Goal: Transaction & Acquisition: Purchase product/service

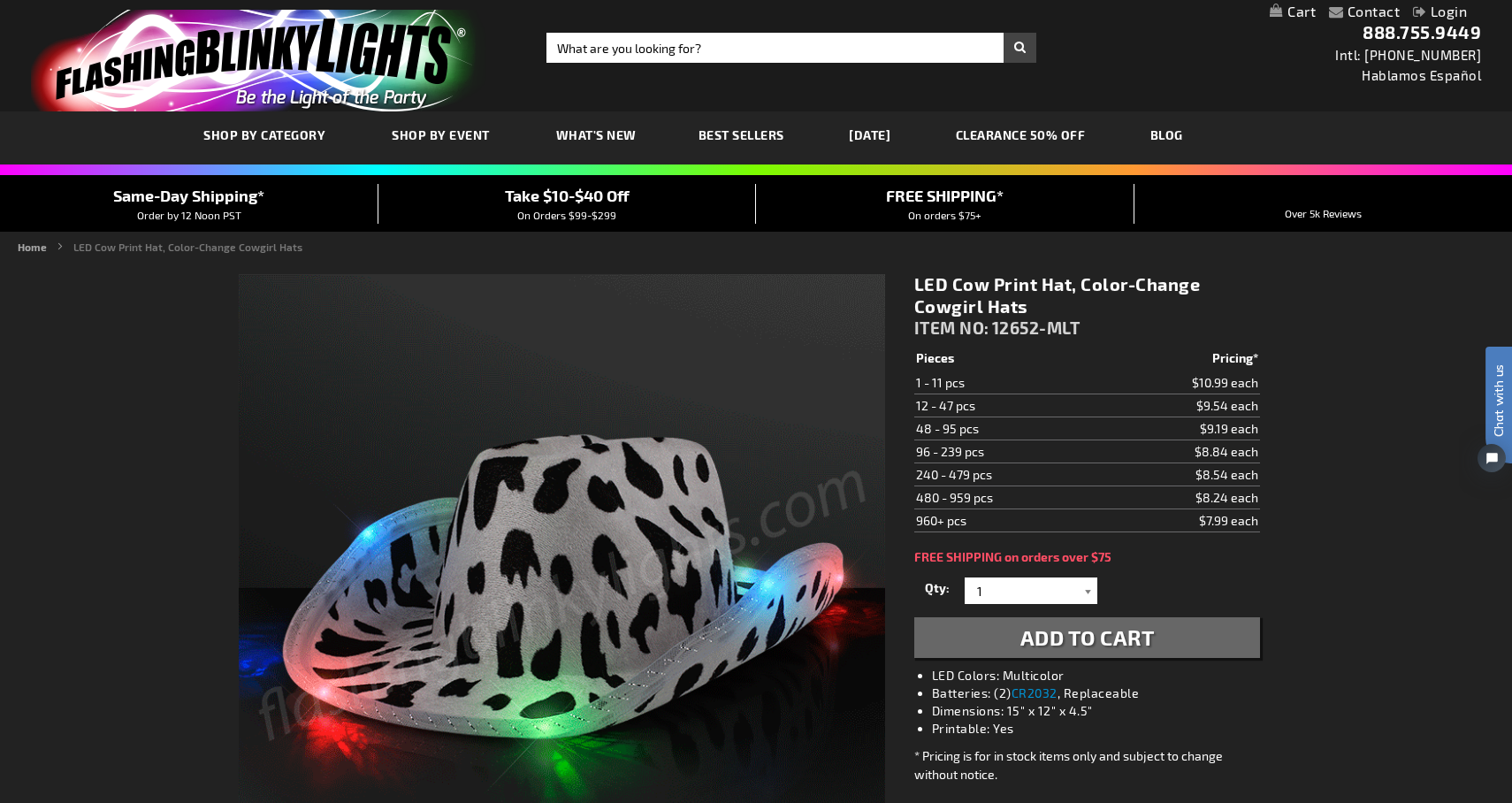
click at [1090, 589] on div at bounding box center [1088, 590] width 18 height 26
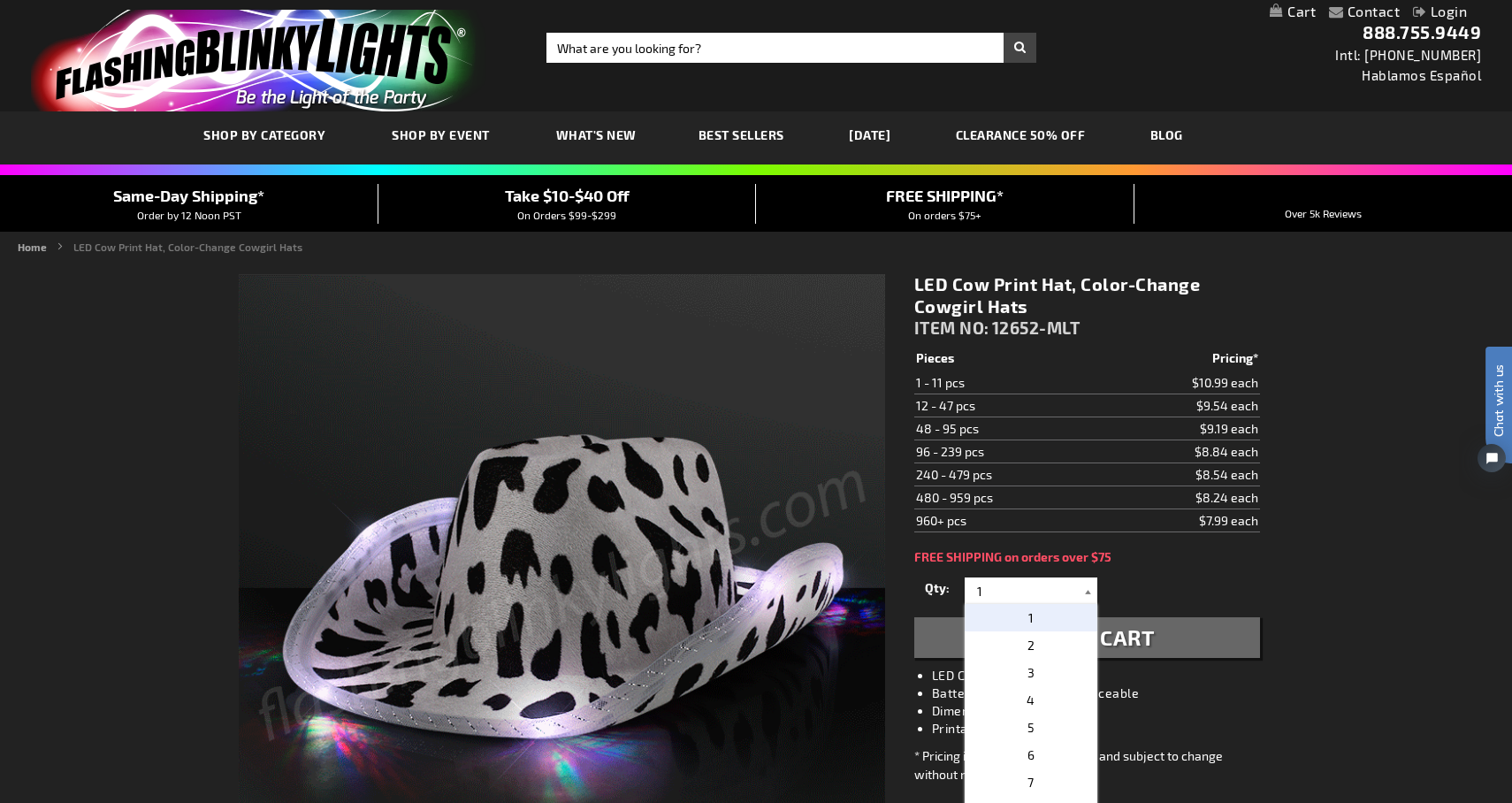
click at [1090, 589] on div at bounding box center [1088, 590] width 18 height 26
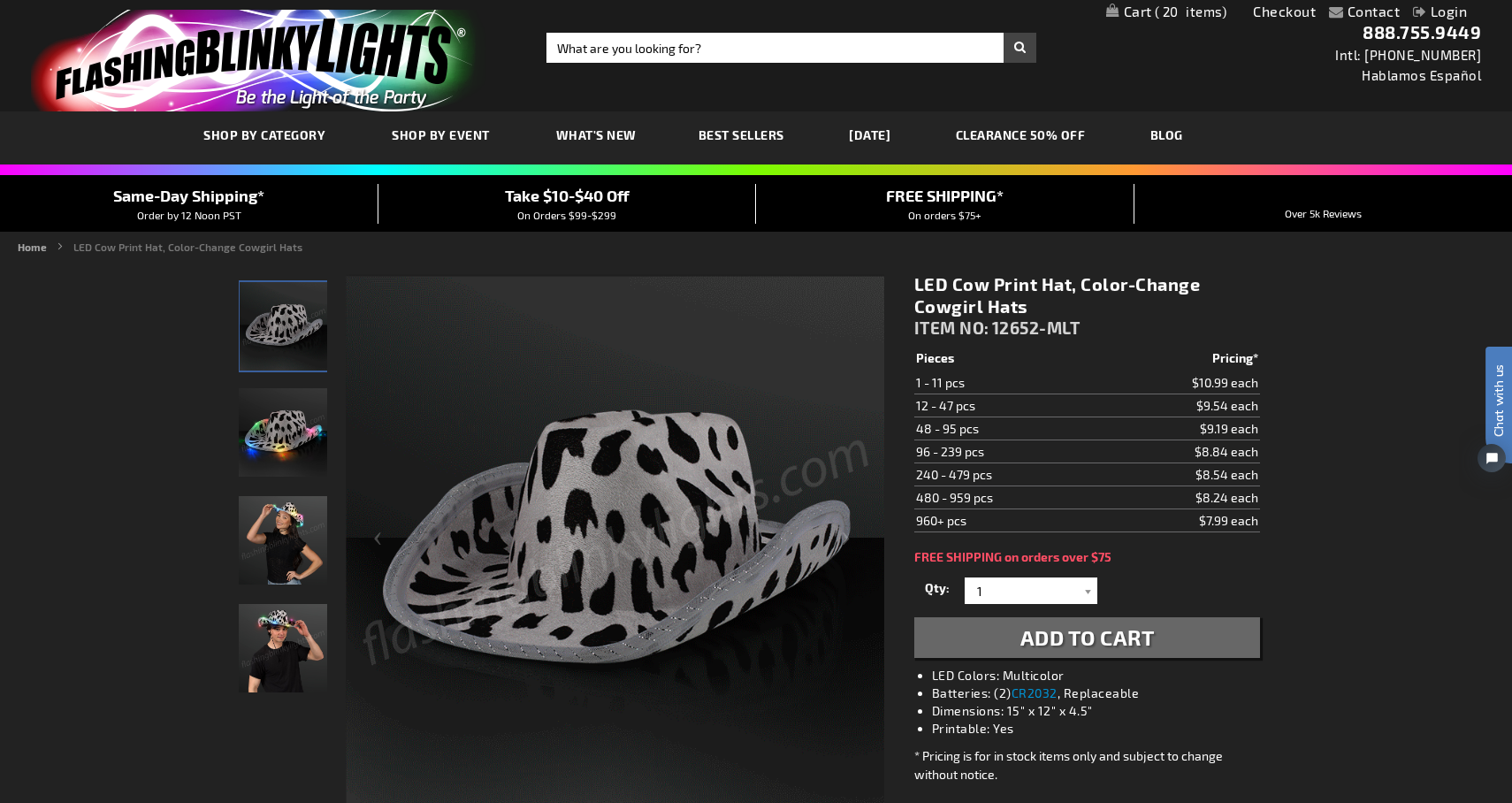
click at [1139, 14] on link "My Cart 20 20 items" at bounding box center [1166, 12] width 121 height 17
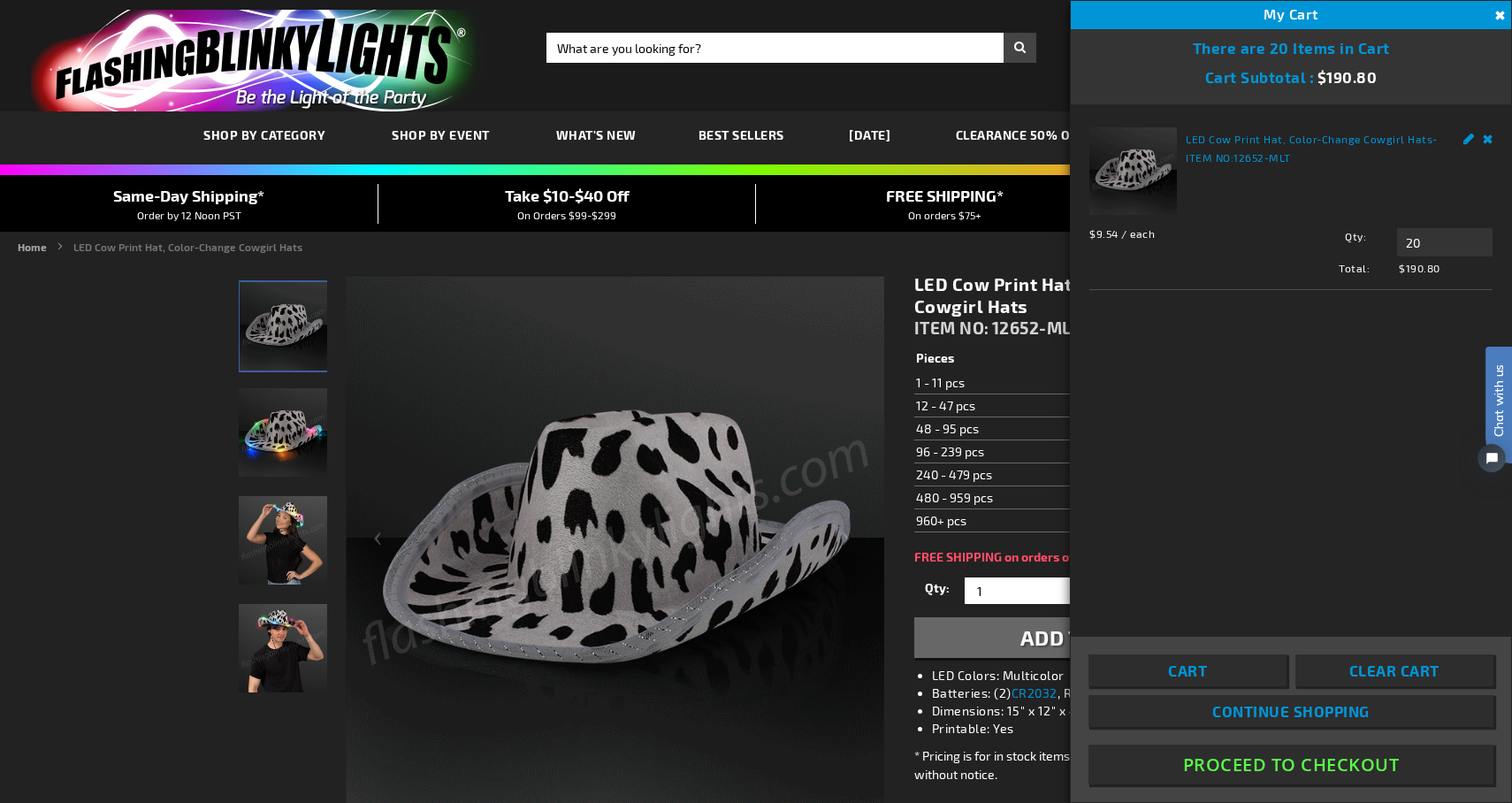
click at [1279, 760] on button "Proceed To Checkout" at bounding box center [1290, 764] width 405 height 40
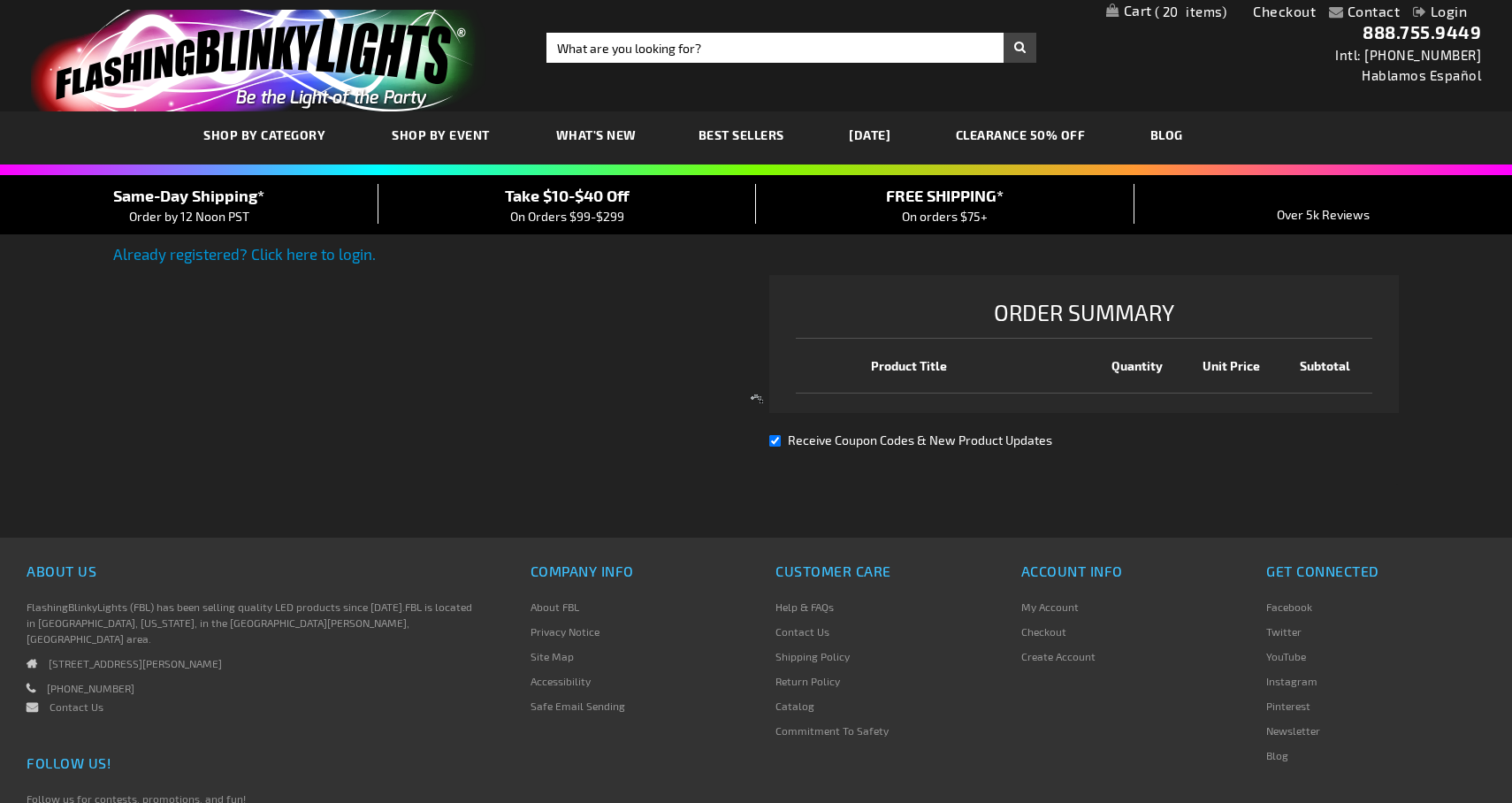
select select "US"
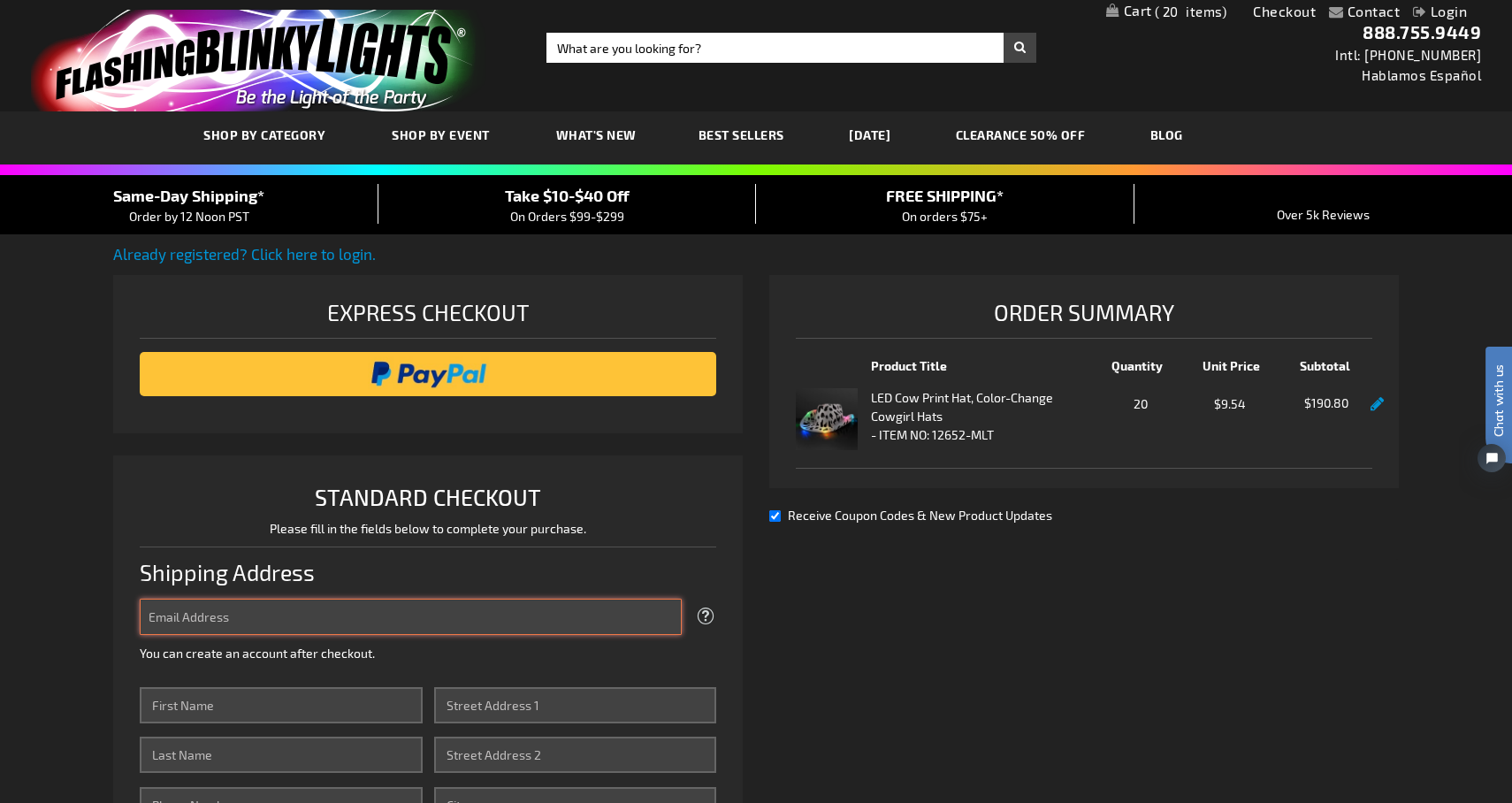
click at [540, 618] on input "Email Address" at bounding box center [410, 616] width 542 height 36
type input "rfriedman@gelman.com"
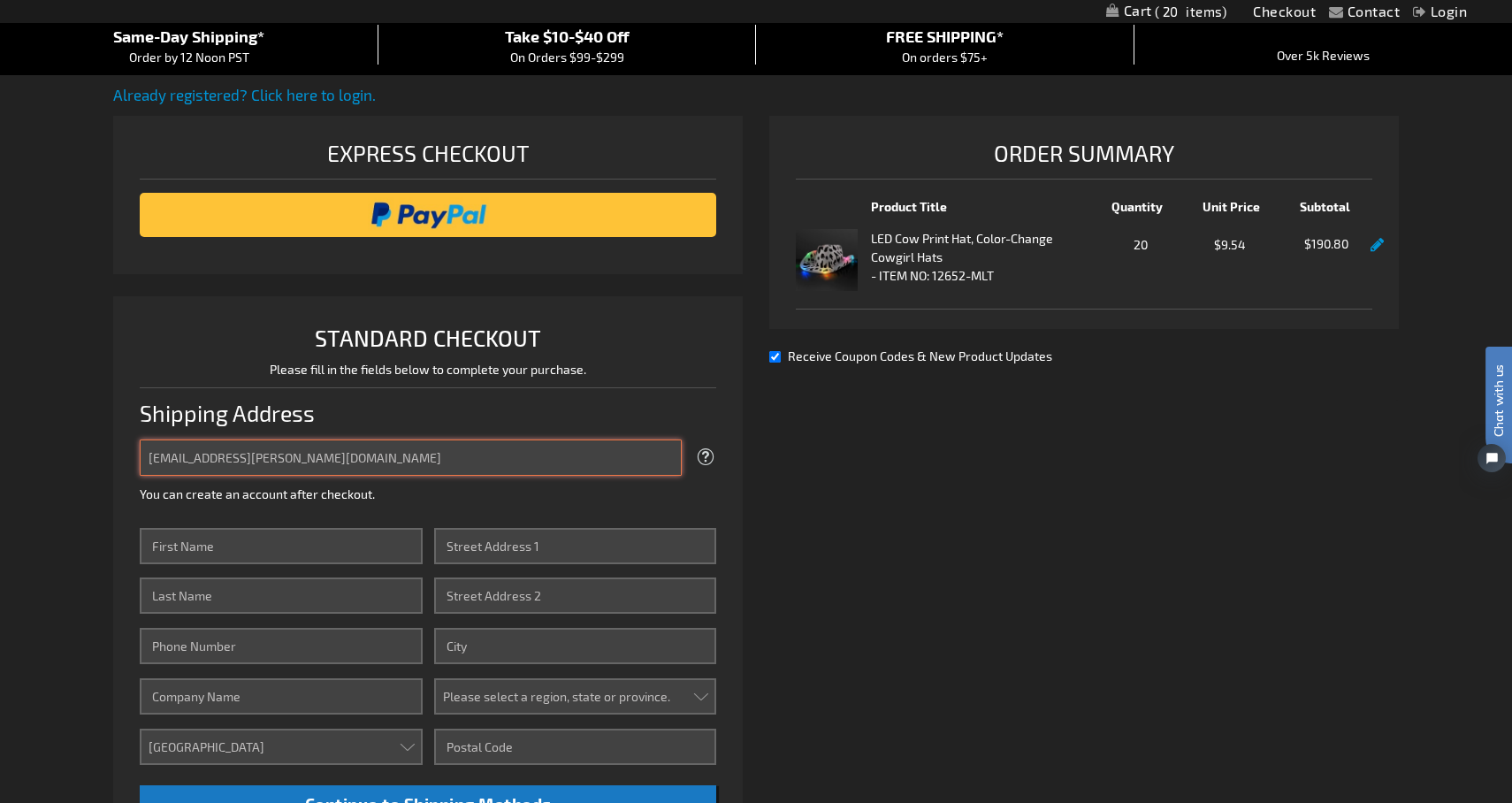
scroll to position [163, 0]
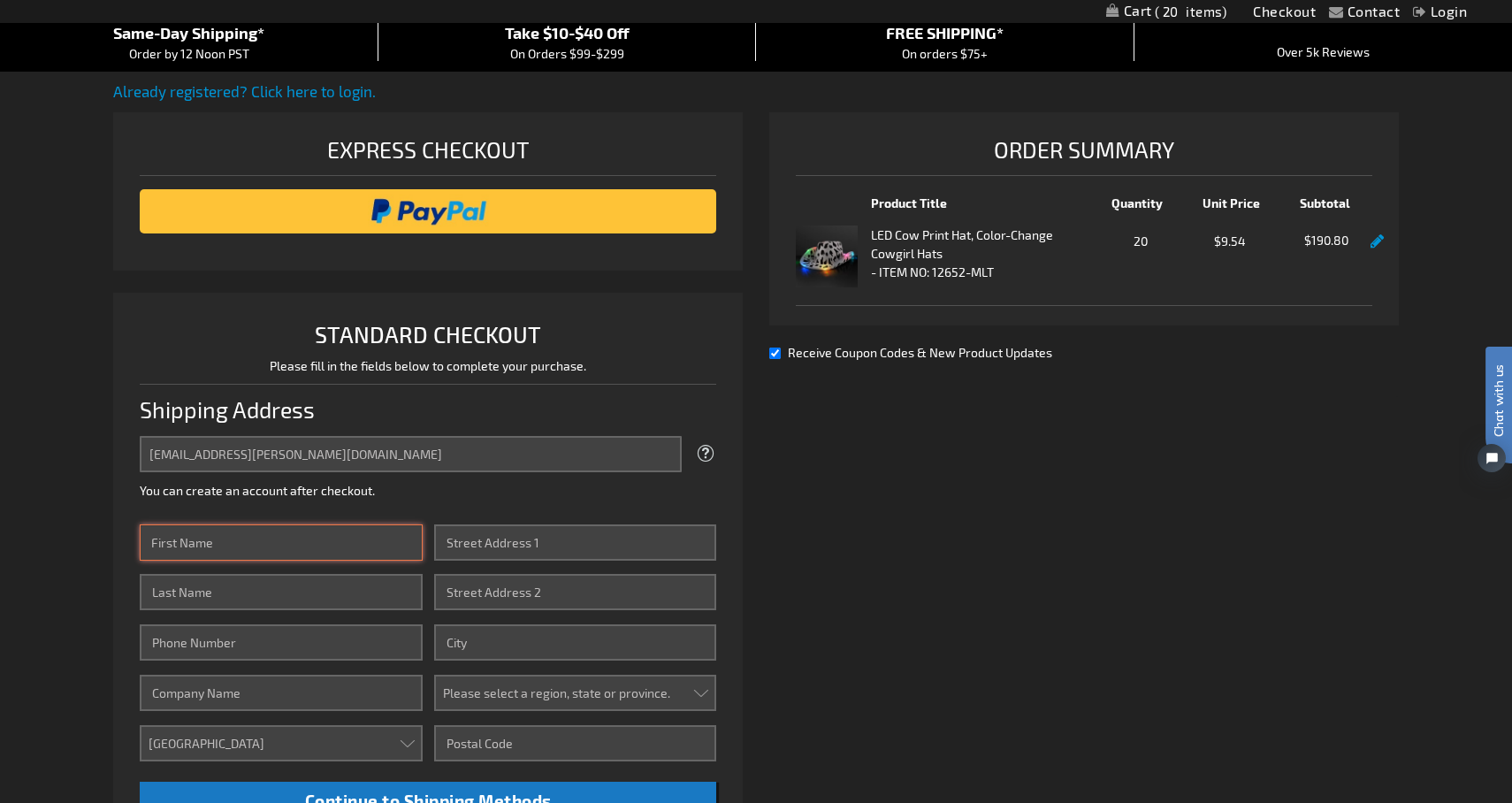
click at [372, 547] on input "First Name" at bounding box center [280, 542] width 282 height 36
type input "Robin"
type input "Friedman"
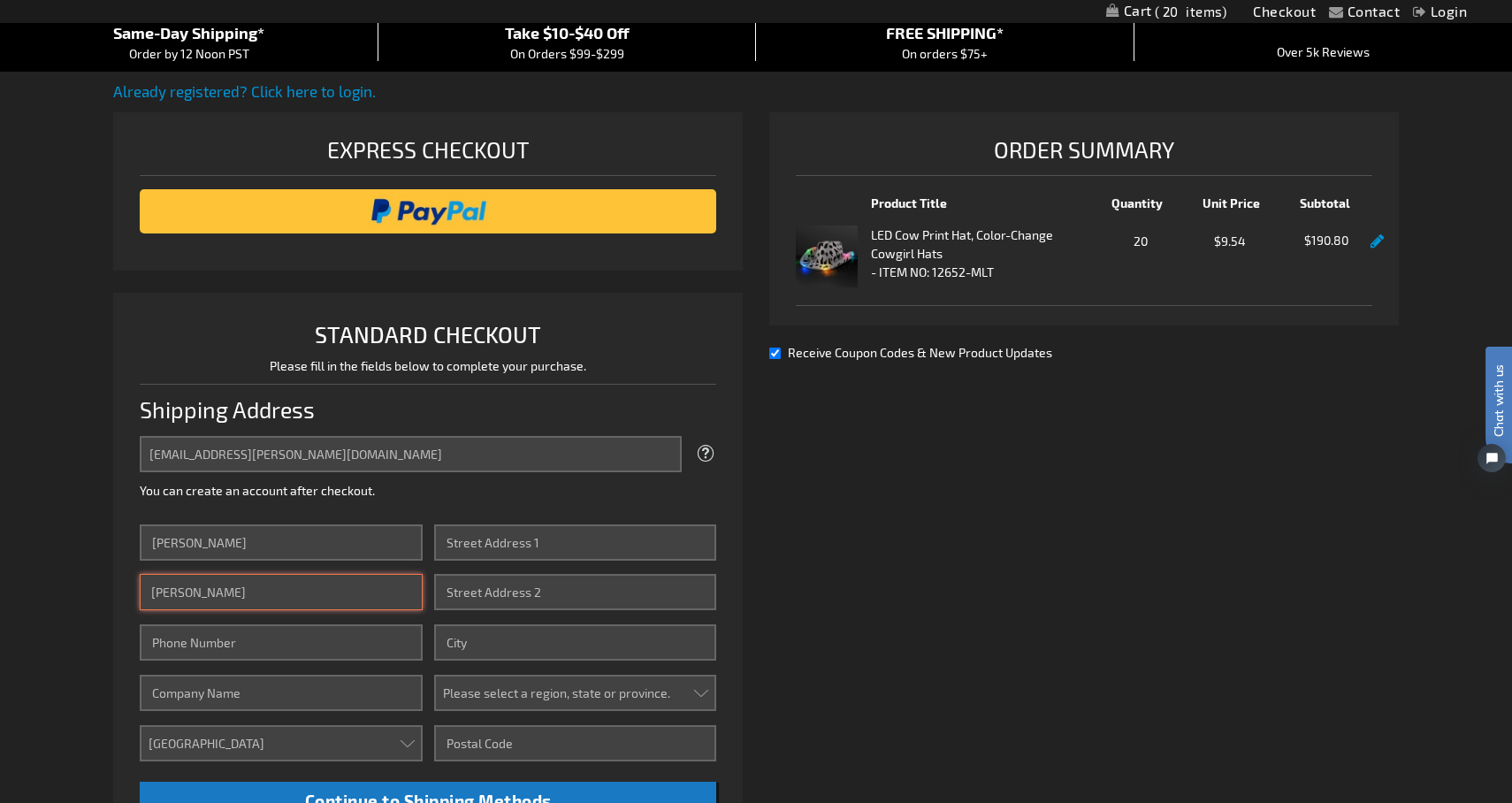
type input "2022620163"
type input "4344 forest lane NW"
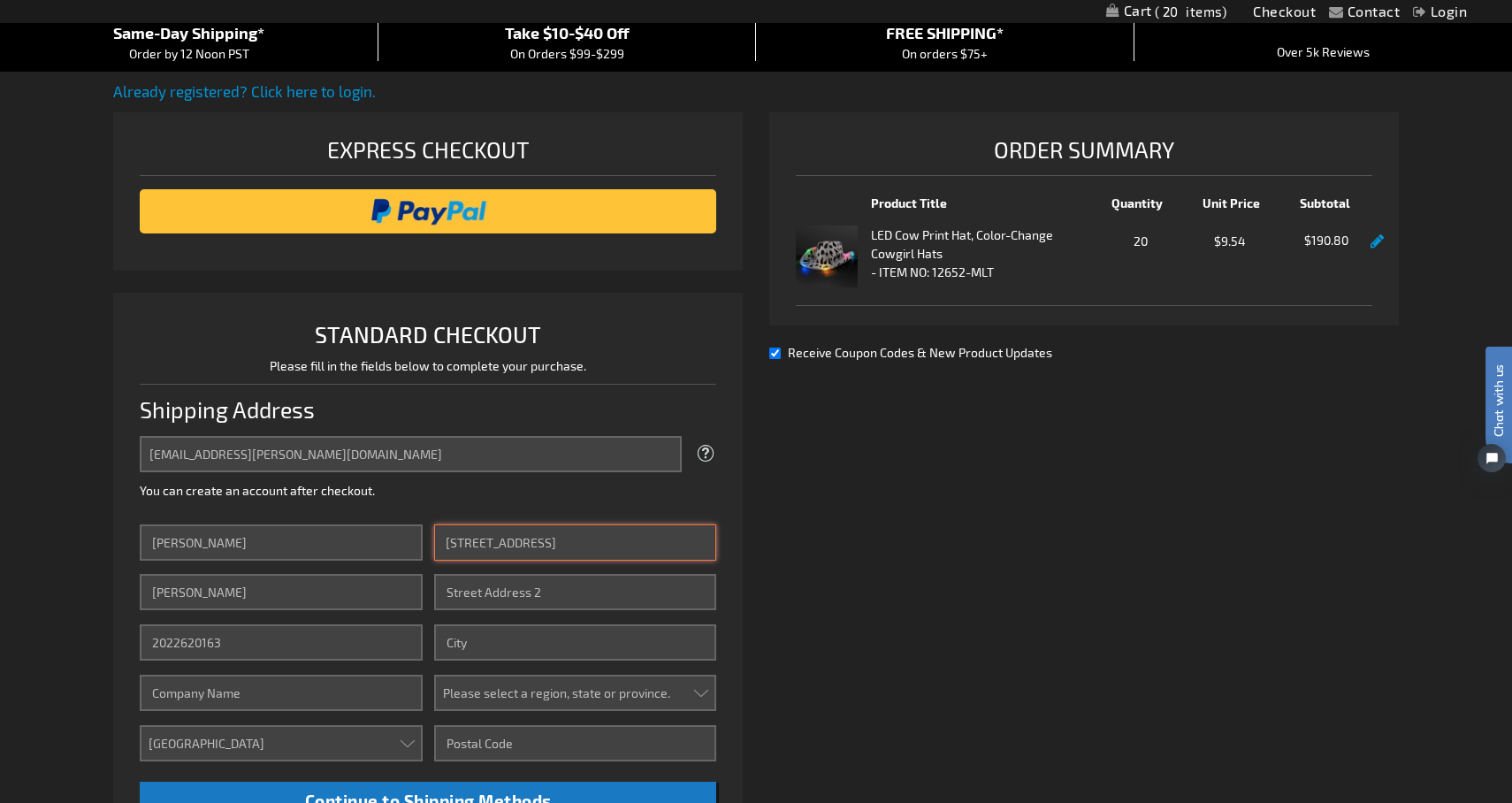
type input "washington"
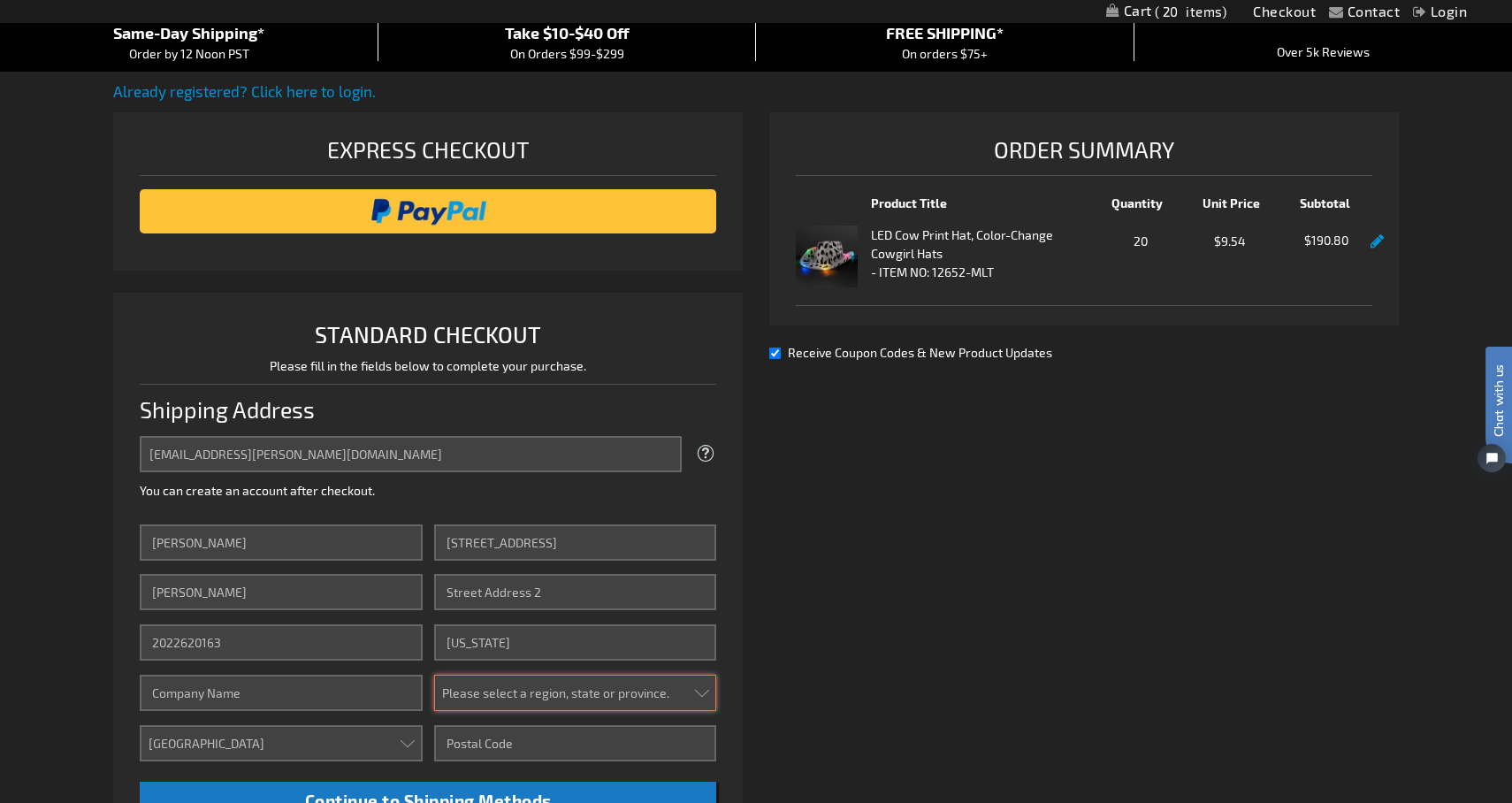
select select "16"
type input "20007"
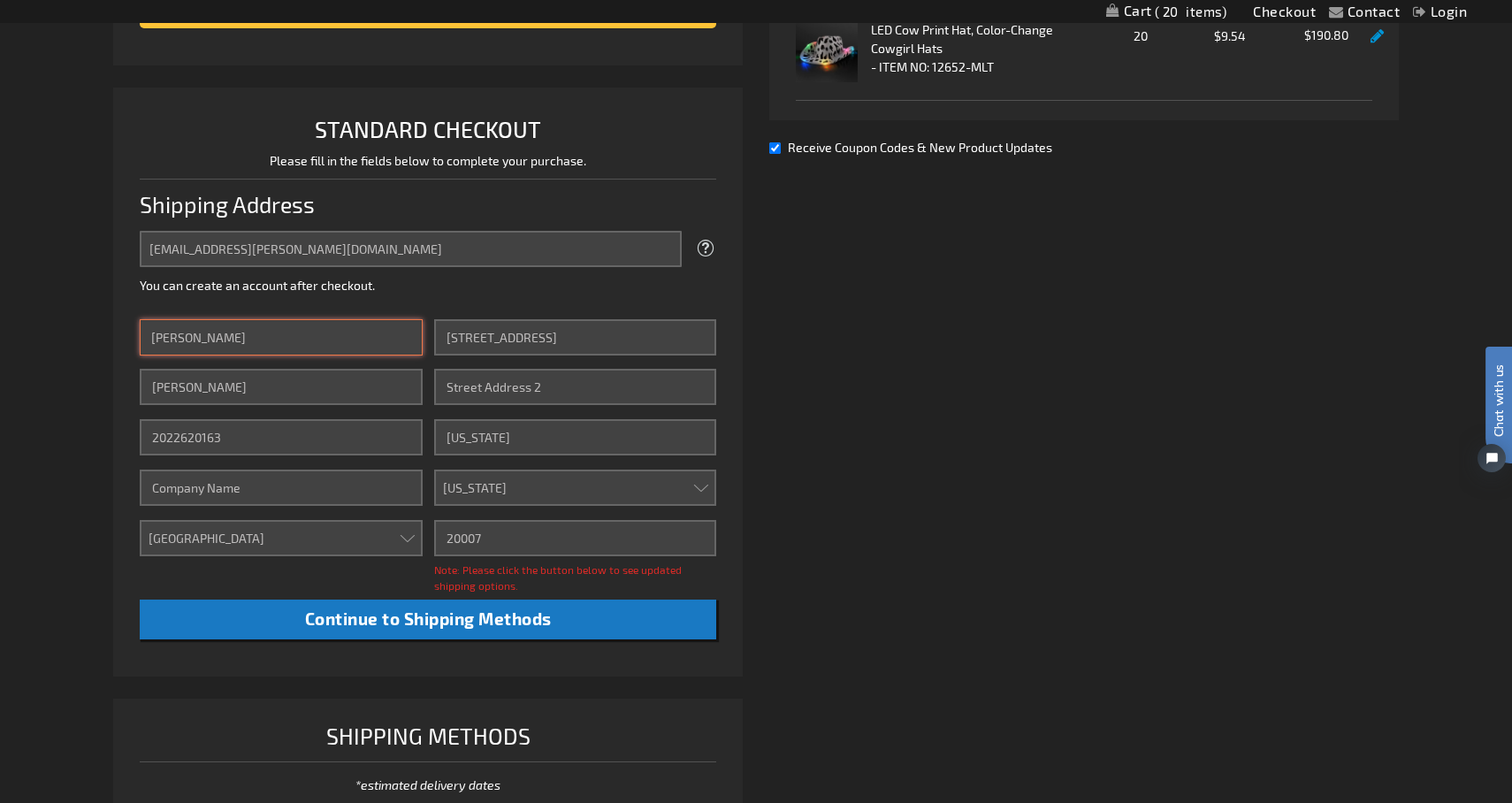
scroll to position [373, 0]
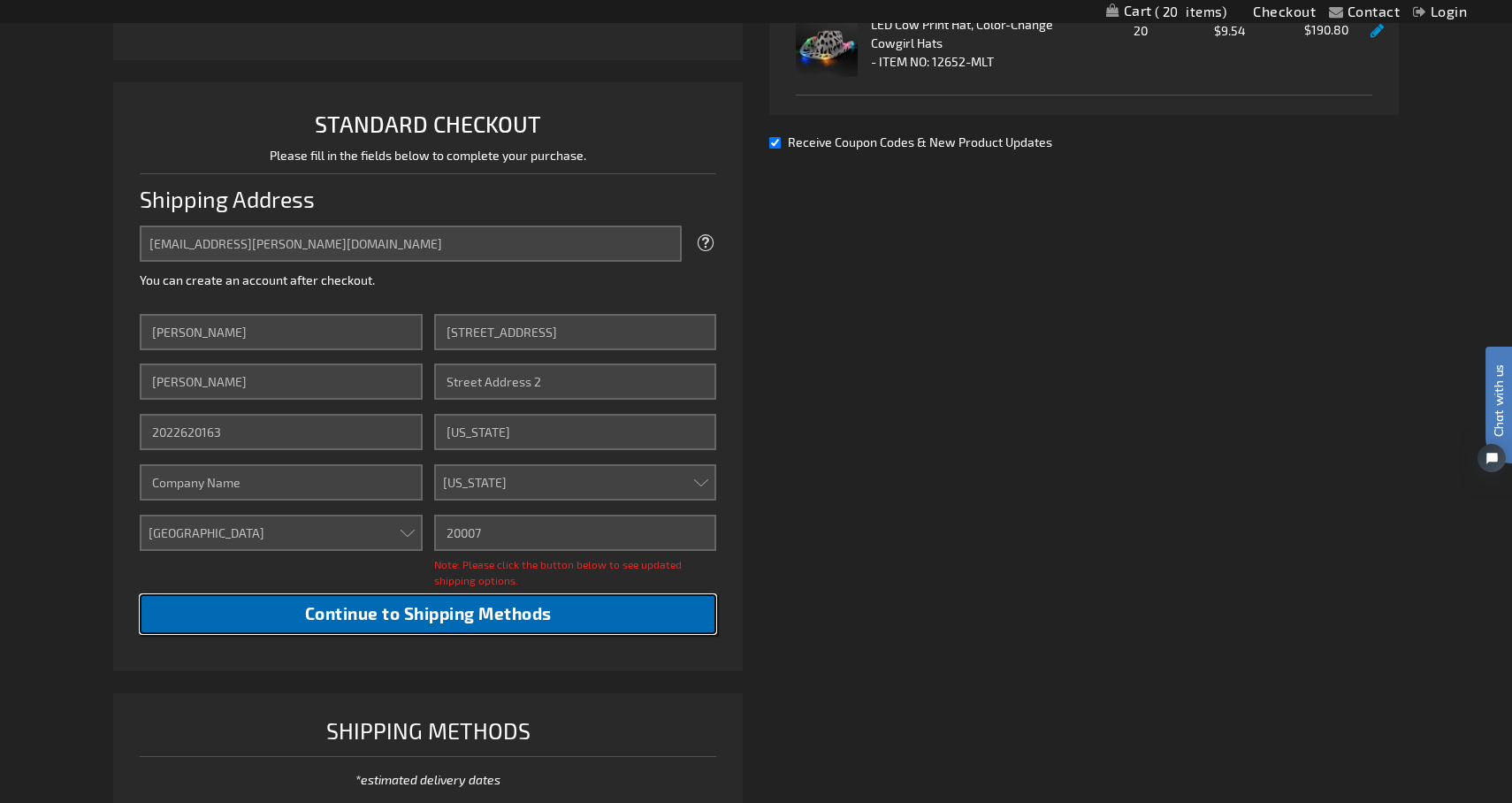
click at [448, 616] on span "Continue to Shipping Methods" at bounding box center [429, 613] width 247 height 20
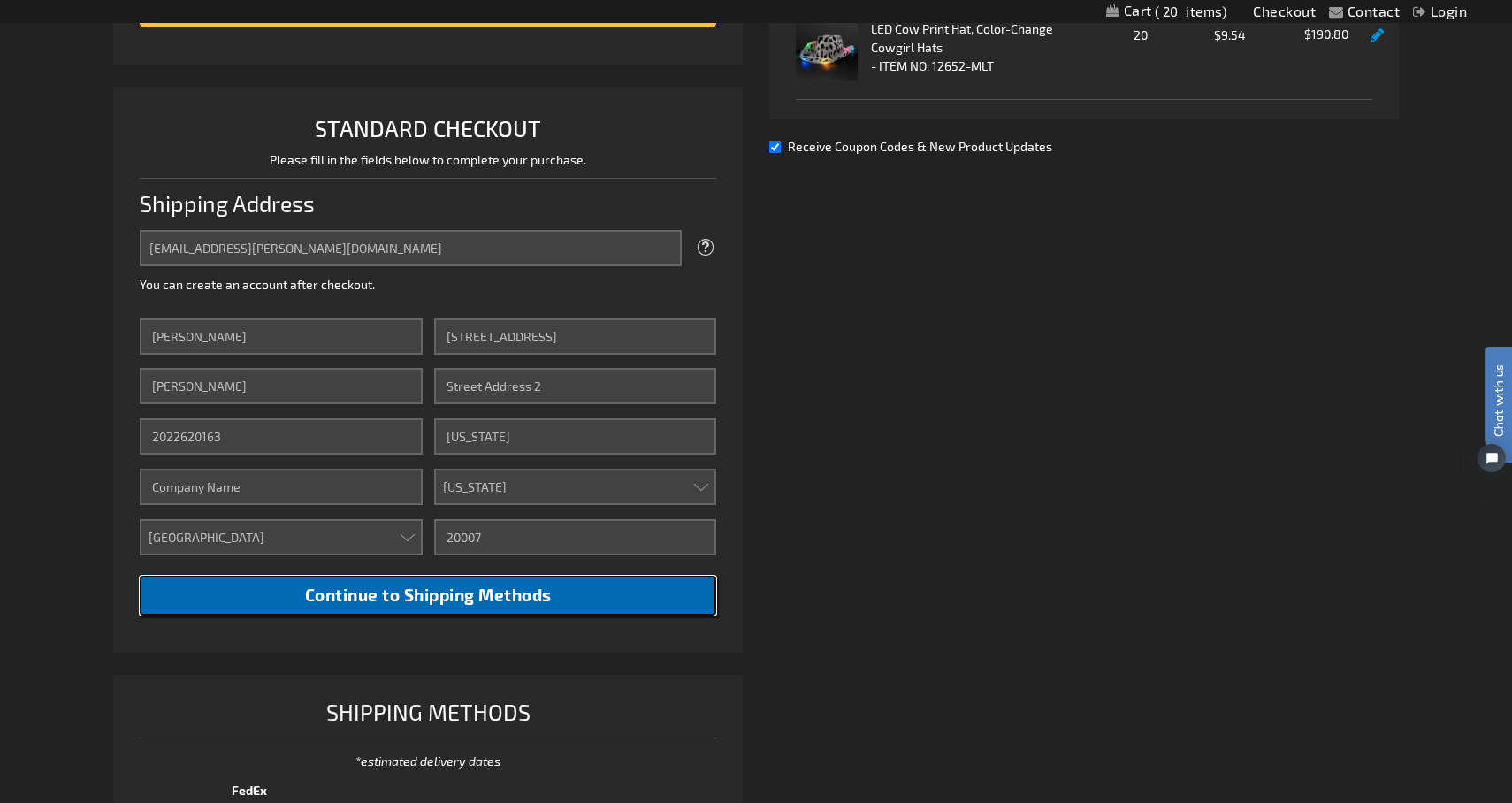
scroll to position [0, 0]
